Goal: Task Accomplishment & Management: Manage account settings

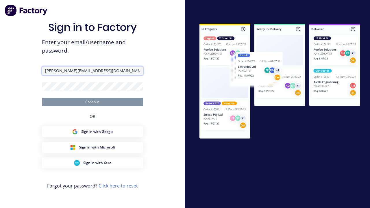
type input "[PERSON_NAME][EMAIL_ADDRESS][DOMAIN_NAME]"
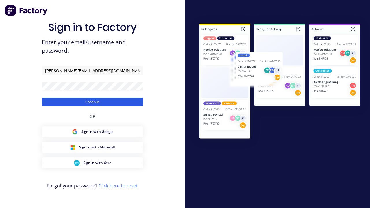
click at [93, 102] on button "Continue" at bounding box center [92, 102] width 101 height 9
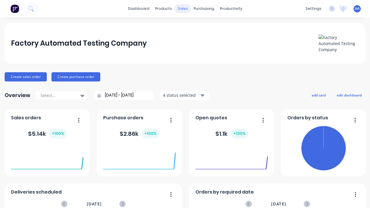
click at [183, 9] on div "sales" at bounding box center [183, 8] width 16 height 9
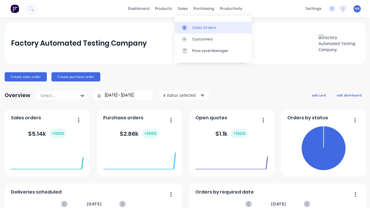
click at [213, 27] on div "Sales Orders" at bounding box center [204, 27] width 24 height 5
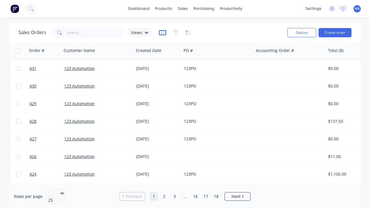
click at [162, 32] on icon "button" at bounding box center [162, 33] width 7 height 6
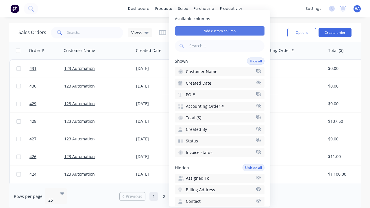
click at [220, 31] on button "Add custom column" at bounding box center [220, 30] width 90 height 9
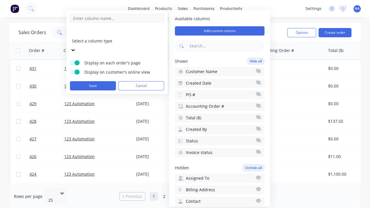
click at [117, 18] on input at bounding box center [117, 18] width 94 height 9
type input "New Custom Checkbox Column"
click at [112, 34] on div at bounding box center [113, 32] width 83 height 7
click at [93, 81] on button "Save" at bounding box center [93, 85] width 46 height 9
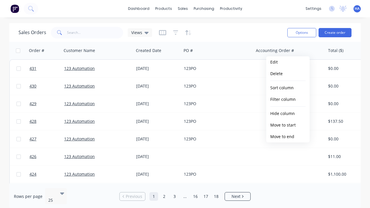
scroll to position [0, 286]
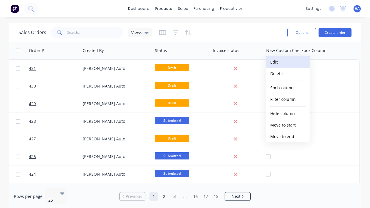
click at [288, 62] on button "Edit" at bounding box center [287, 62] width 43 height 12
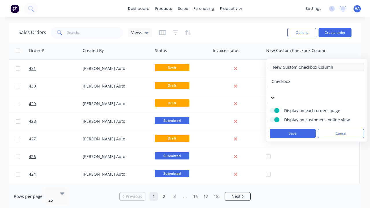
click at [317, 67] on input "New Custom Checkbox Column" at bounding box center [317, 67] width 94 height 9
type input "New Custom Checkbox Column - Updated"
click at [293, 129] on button "Save" at bounding box center [293, 133] width 46 height 9
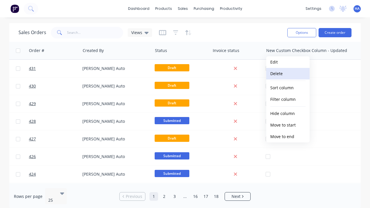
click at [288, 74] on button "Delete" at bounding box center [287, 74] width 43 height 12
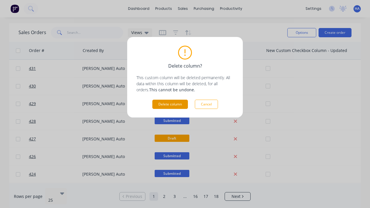
click at [170, 104] on button "Delete column" at bounding box center [170, 104] width 36 height 9
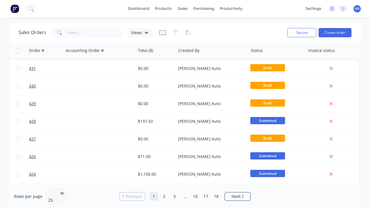
scroll to position [0, 190]
